Goal: Navigation & Orientation: Find specific page/section

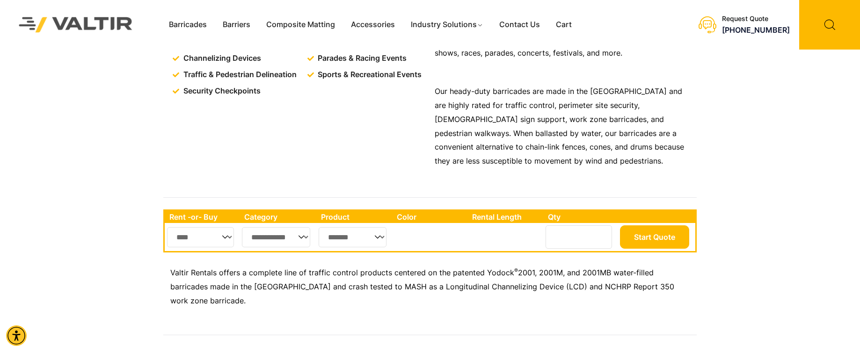
scroll to position [234, 0]
click at [293, 240] on select "**********" at bounding box center [276, 237] width 68 height 20
click at [383, 292] on p "Valtir Rentals offers a complete line of traffic control products centered on t…" at bounding box center [429, 287] width 519 height 42
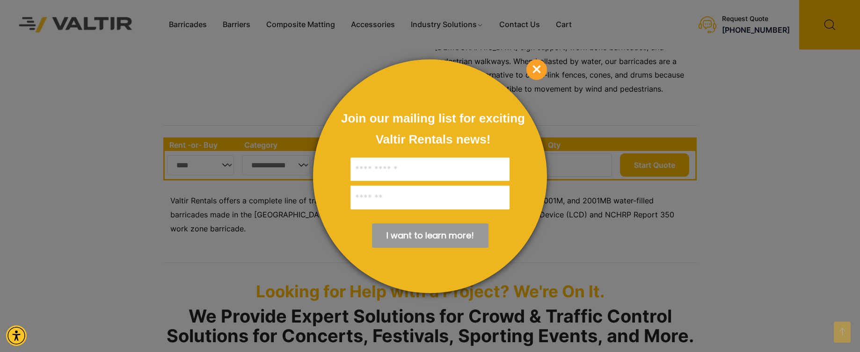
scroll to position [374, 0]
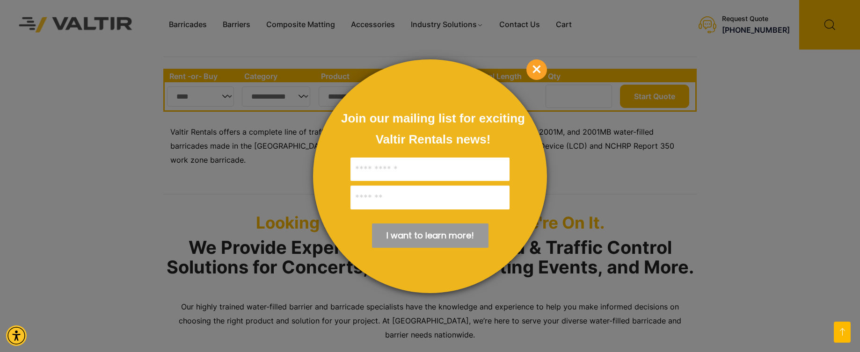
click at [534, 67] on span "×" at bounding box center [537, 69] width 21 height 21
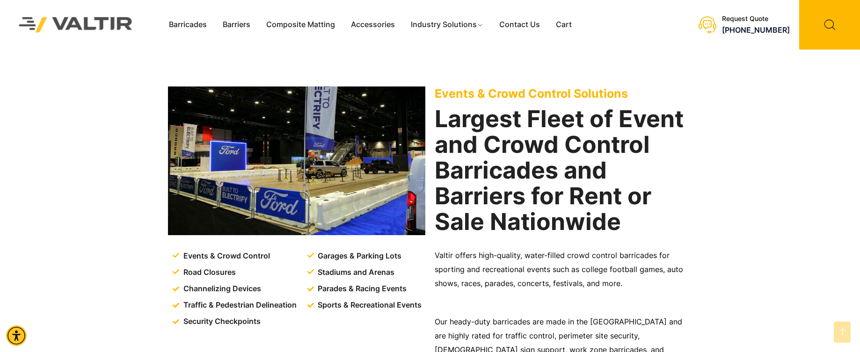
scroll to position [0, 0]
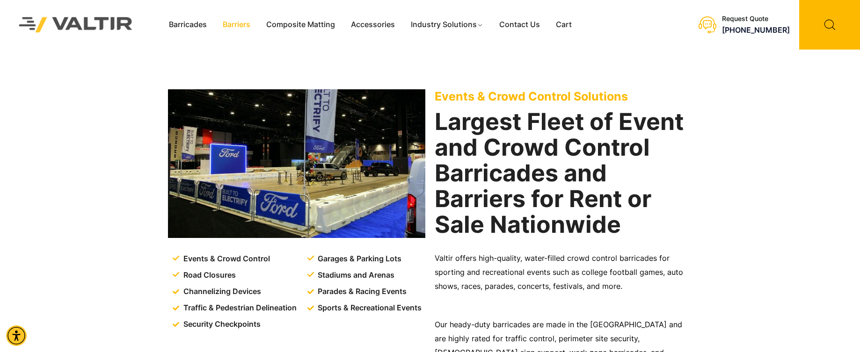
click at [231, 29] on link "Barriers" at bounding box center [237, 25] width 44 height 14
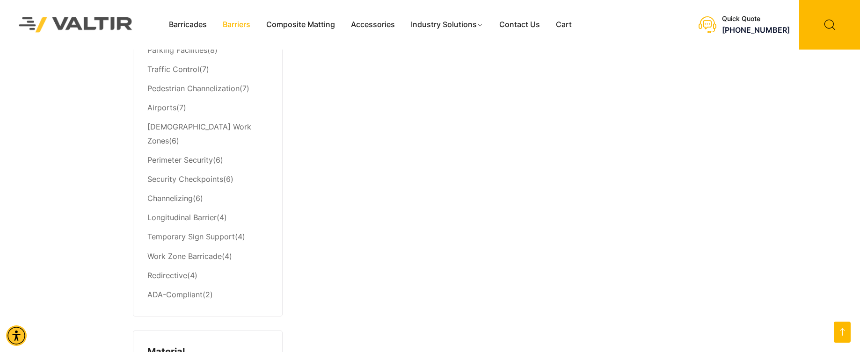
scroll to position [234, 0]
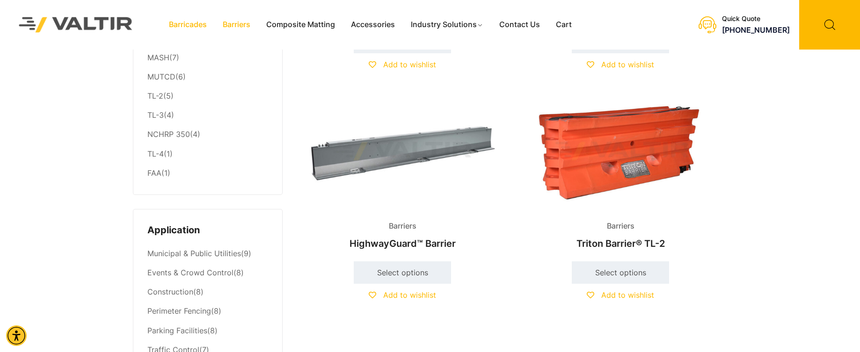
click at [194, 22] on link "Barricades" at bounding box center [188, 25] width 54 height 14
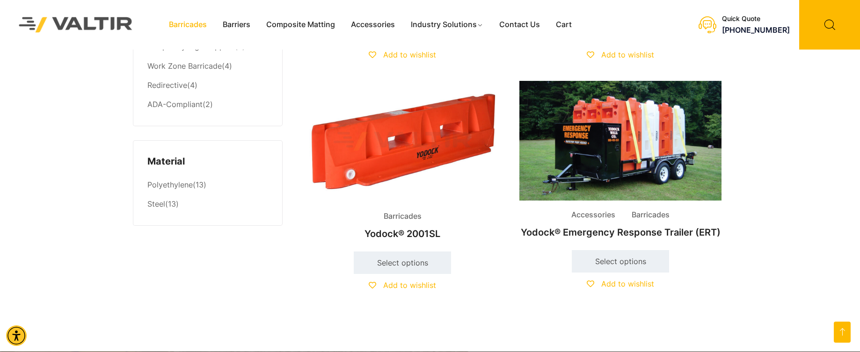
scroll to position [842, 0]
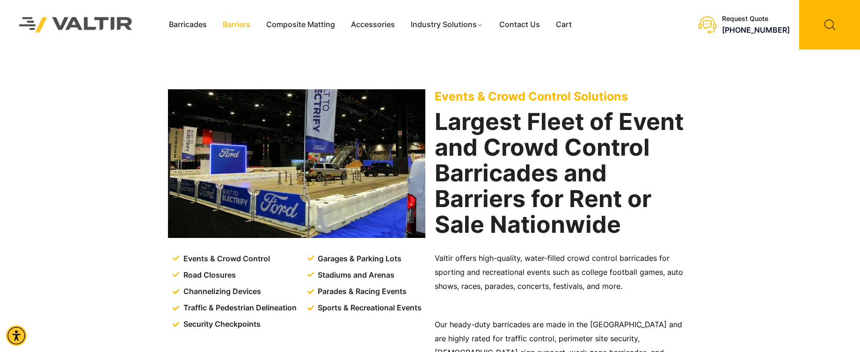
click at [239, 29] on link "Barriers" at bounding box center [237, 25] width 44 height 14
